Goal: Task Accomplishment & Management: Manage account settings

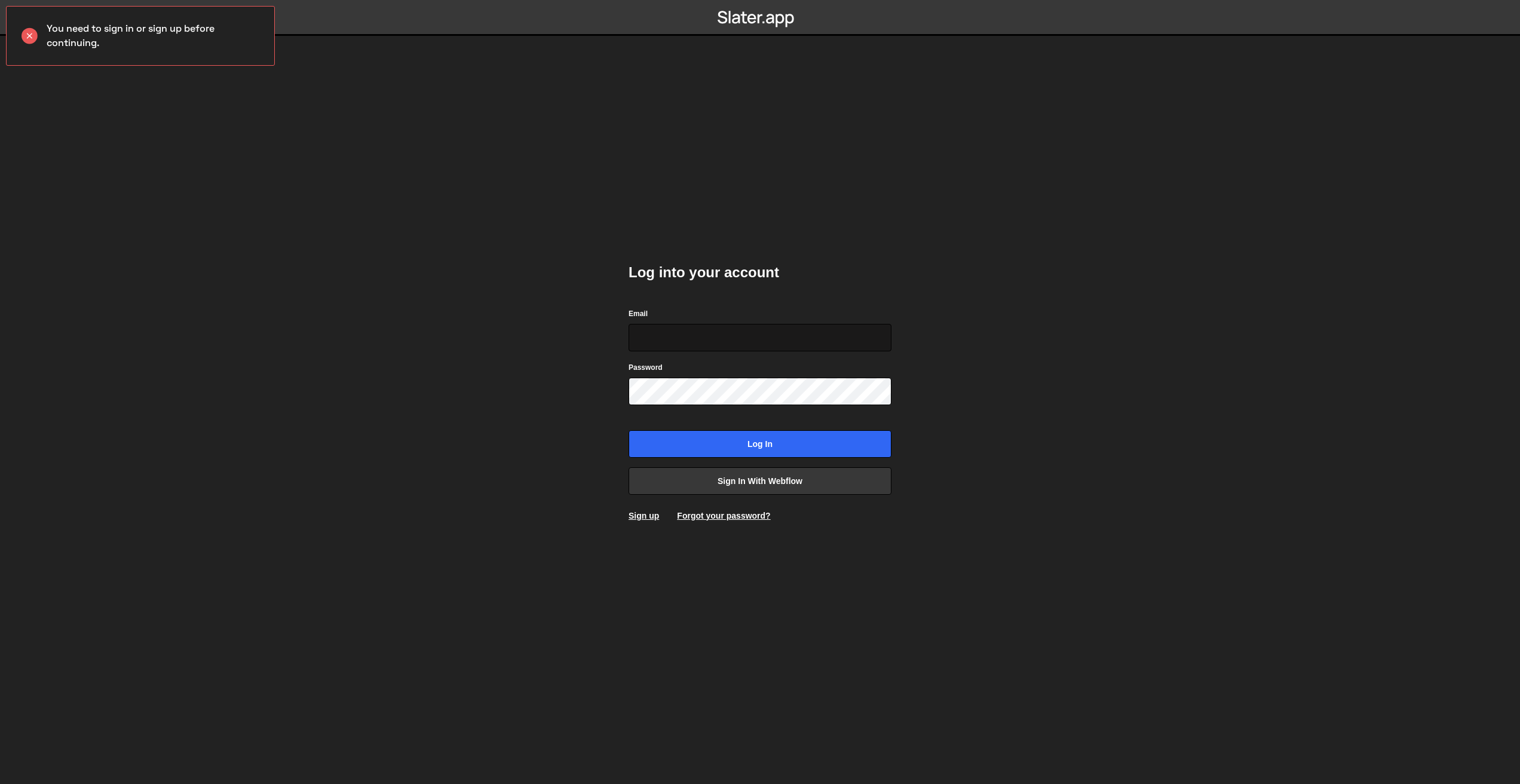
click at [672, 324] on input "Email" at bounding box center [760, 338] width 263 height 28
type input "[EMAIL_ADDRESS][DOMAIN_NAME]"
click at [775, 446] on input "Log in" at bounding box center [760, 444] width 263 height 28
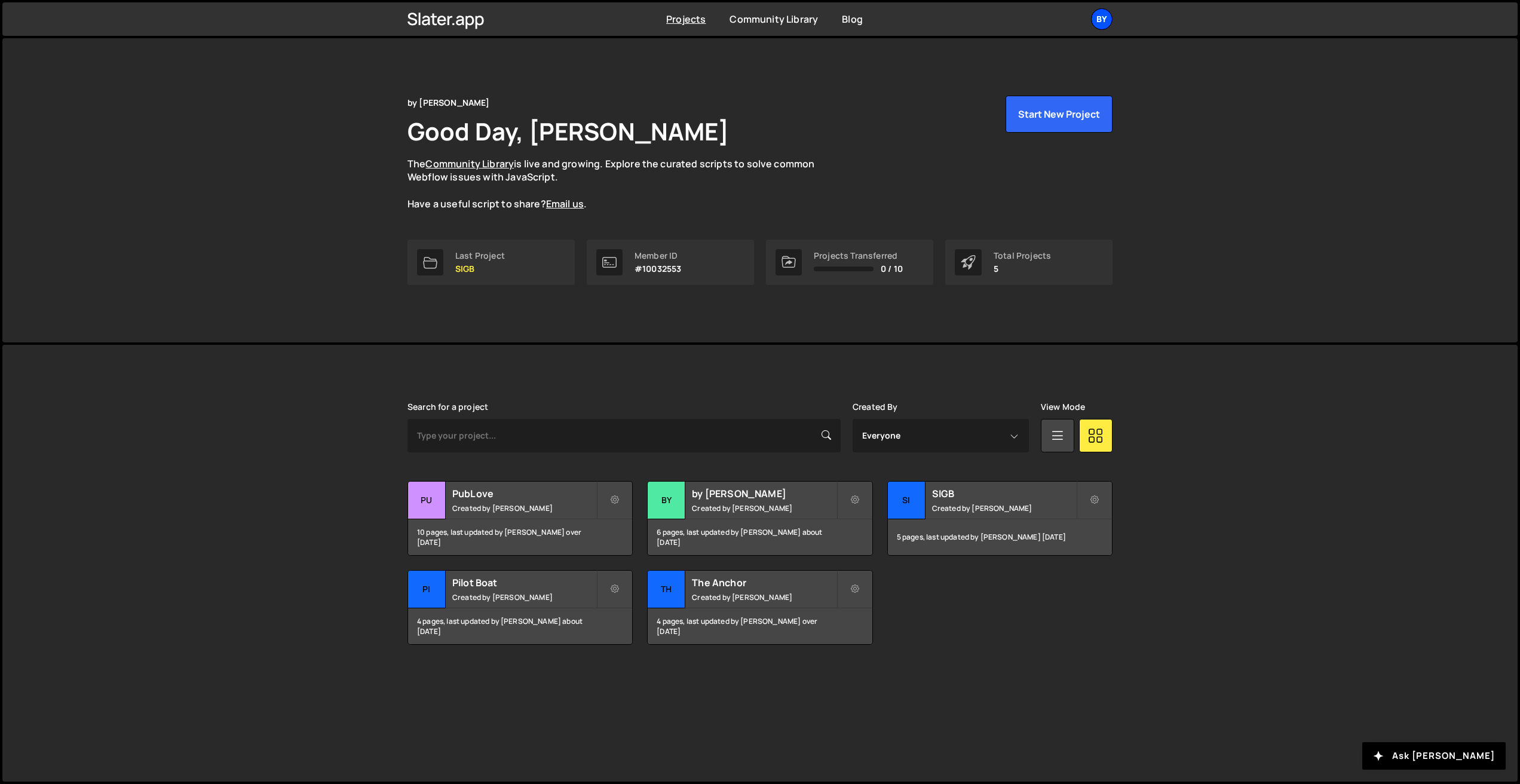
click at [1099, 18] on div "by" at bounding box center [1101, 20] width 22 height 22
click at [1011, 137] on link "Billing" at bounding box center [1038, 133] width 148 height 21
